Goal: Information Seeking & Learning: Learn about a topic

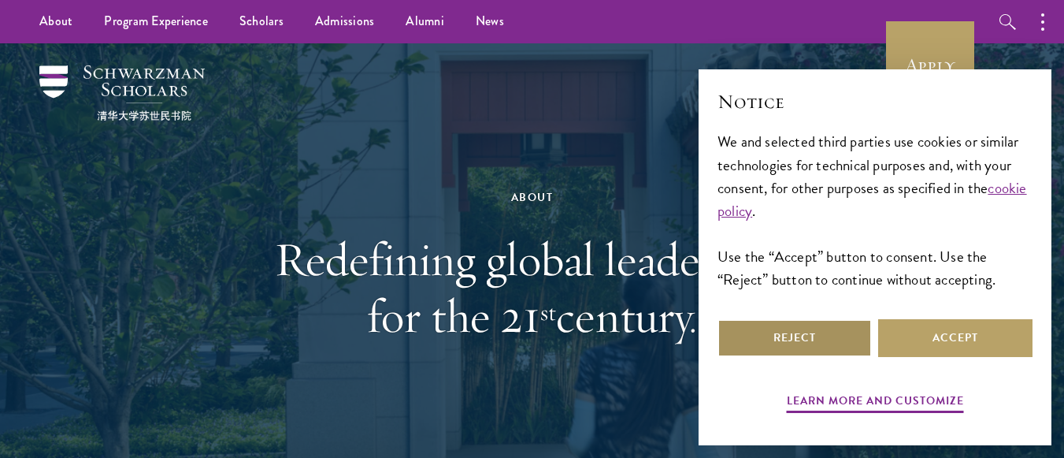
click at [822, 340] on button "Reject" at bounding box center [795, 338] width 154 height 38
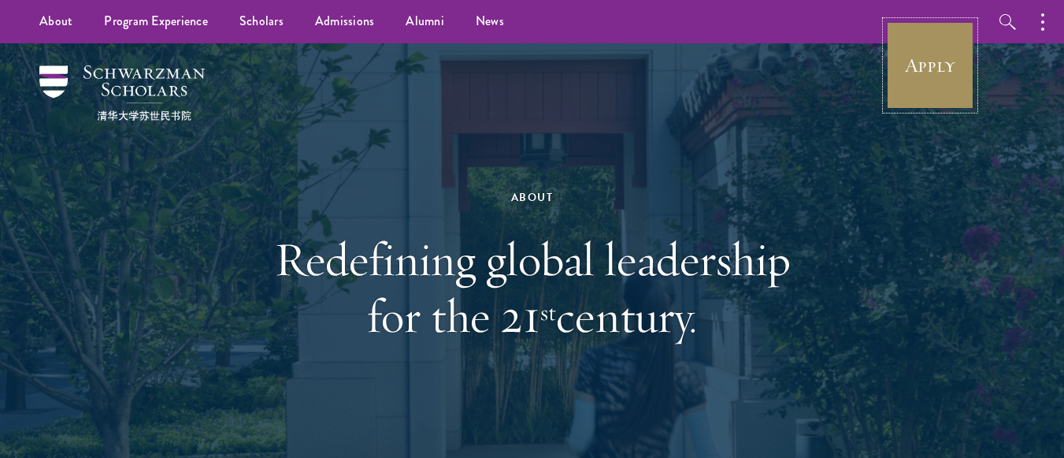
click at [931, 78] on link "Apply" at bounding box center [930, 65] width 88 height 88
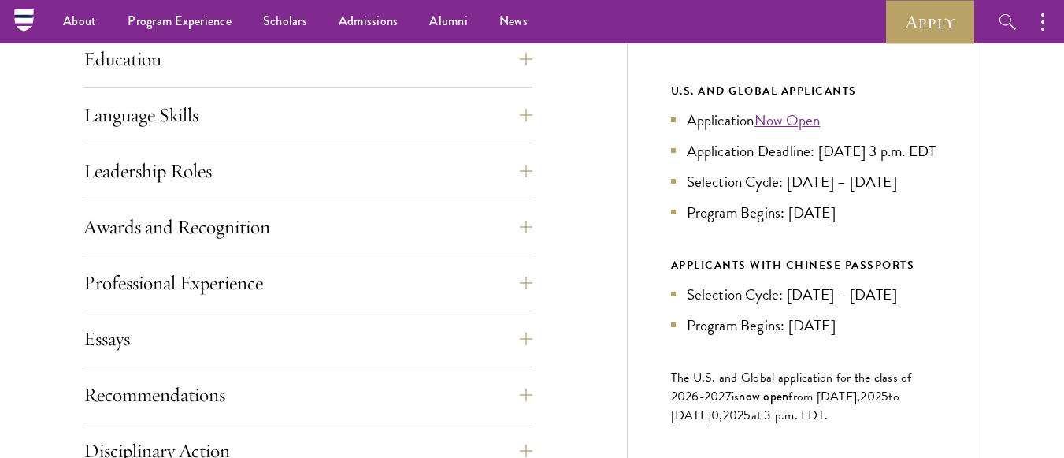
scroll to position [811, 0]
click at [817, 225] on li "Program Begins: [DATE]" at bounding box center [804, 213] width 266 height 23
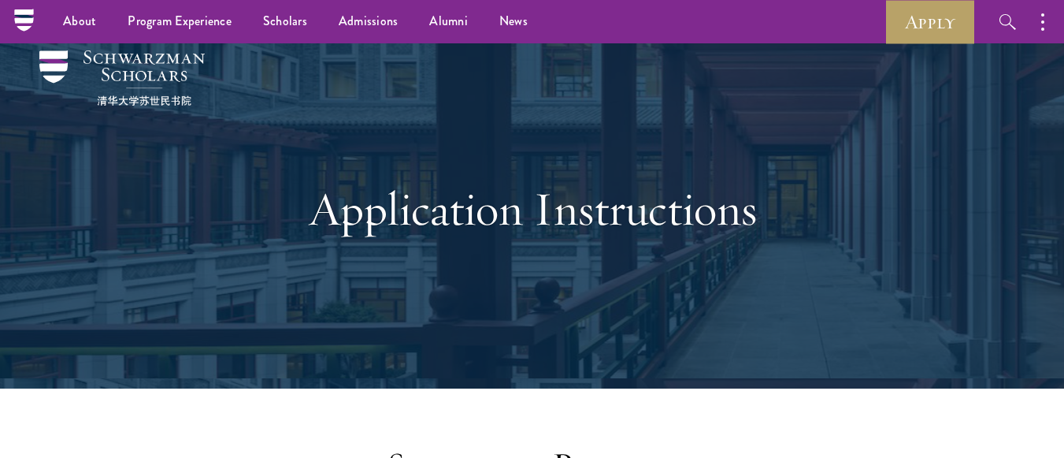
scroll to position [0, 0]
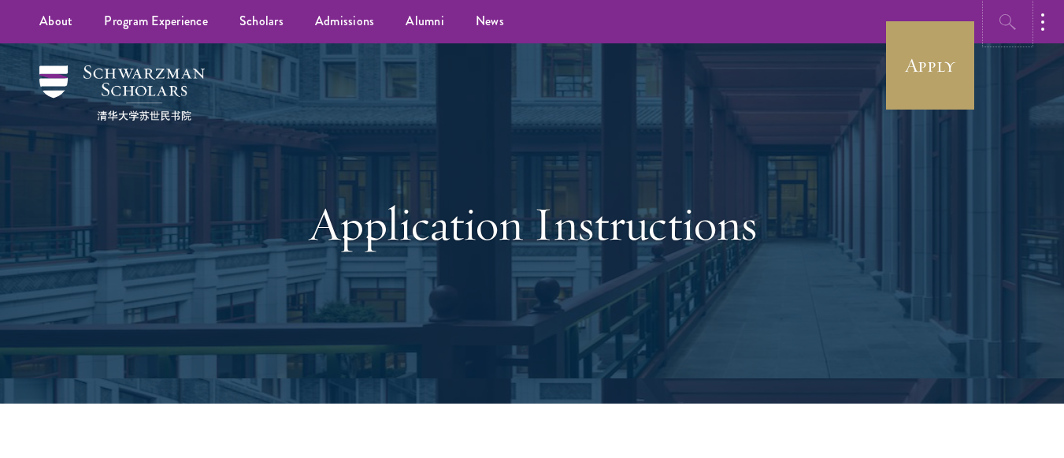
click at [1021, 25] on button "button" at bounding box center [1007, 21] width 43 height 43
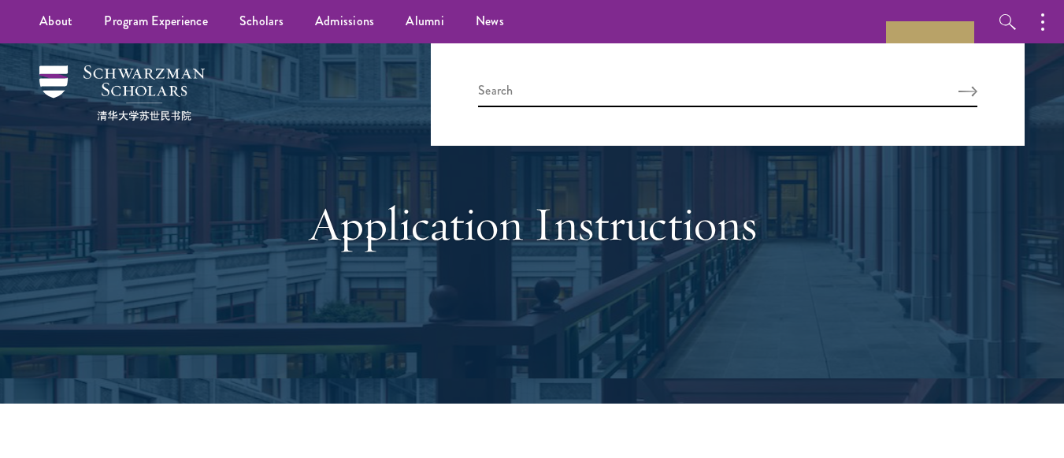
drag, startPoint x: 759, startPoint y: 79, endPoint x: 741, endPoint y: 96, distance: 25.1
click at [741, 96] on div at bounding box center [728, 94] width 594 height 102
click at [741, 96] on input "search" at bounding box center [727, 94] width 499 height 26
type input "scholarship"
click at [959, 86] on button "Search" at bounding box center [968, 91] width 19 height 11
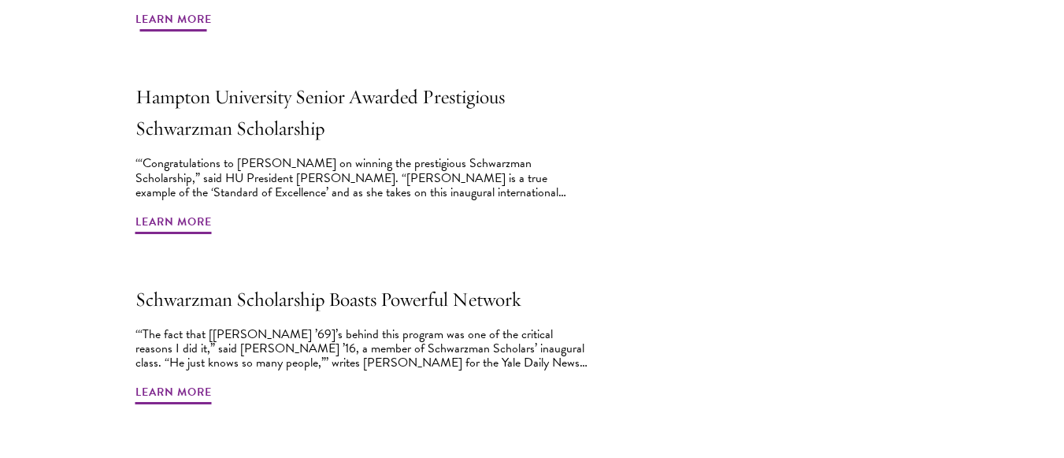
scroll to position [963, 0]
